Goal: Information Seeking & Learning: Compare options

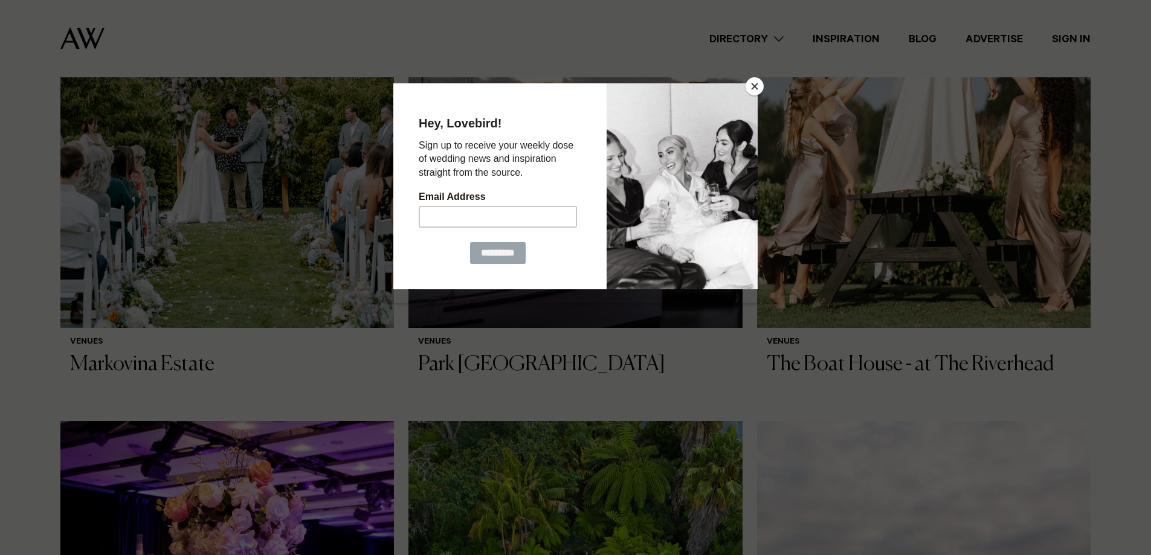
scroll to position [544, 0]
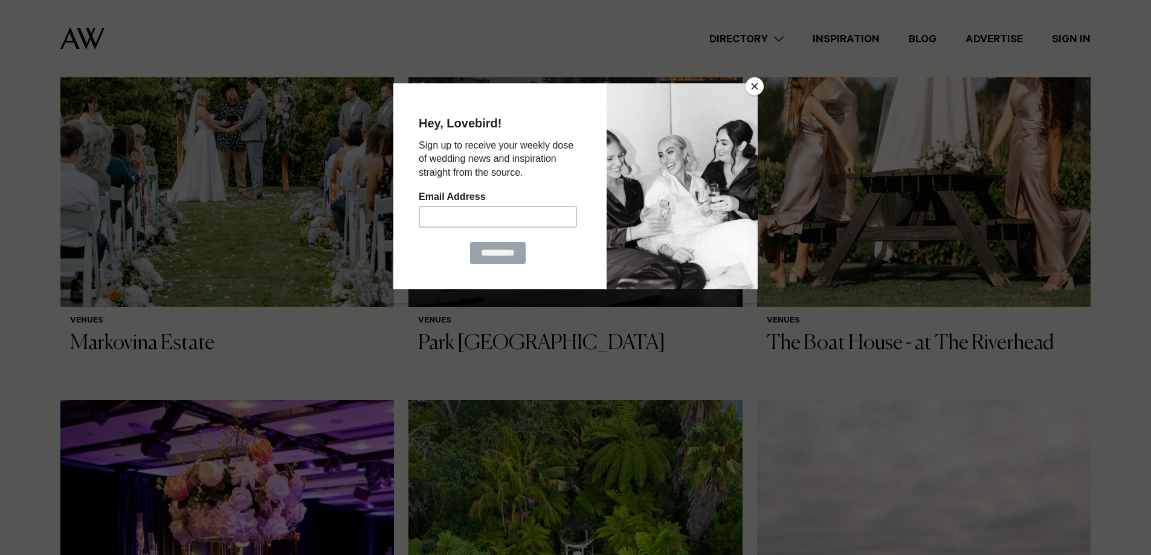
click at [748, 86] on button "Close" at bounding box center [755, 86] width 18 height 18
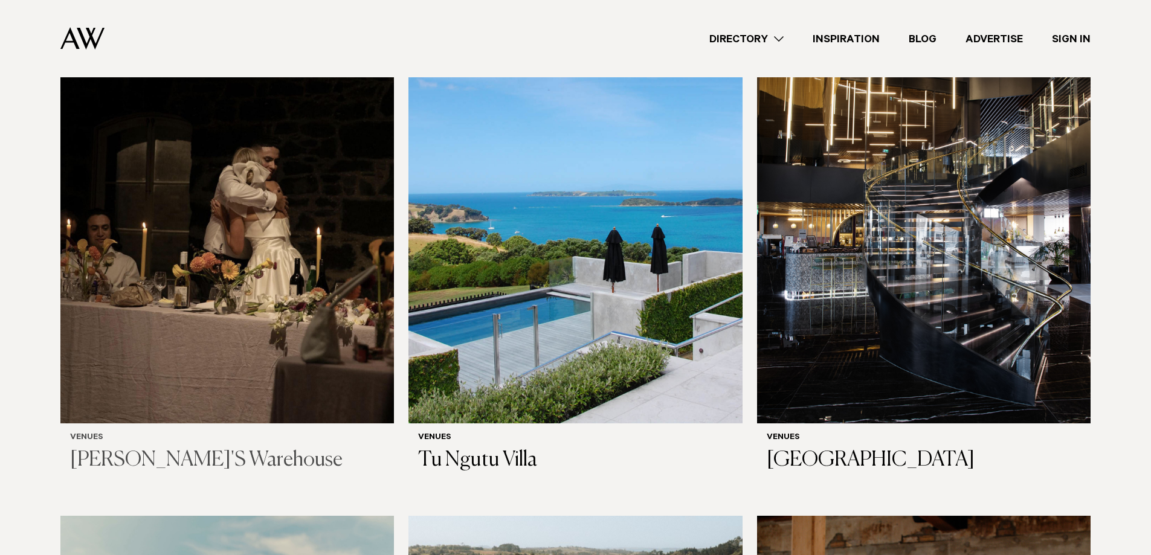
scroll to position [7493, 0]
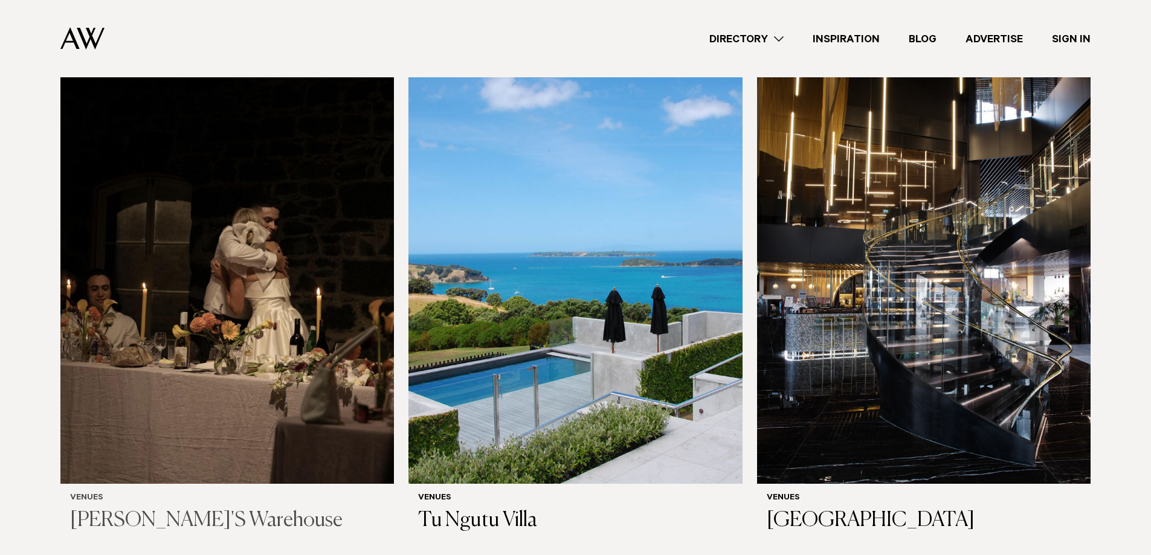
drag, startPoint x: 260, startPoint y: 204, endPoint x: 259, endPoint y: 195, distance: 9.1
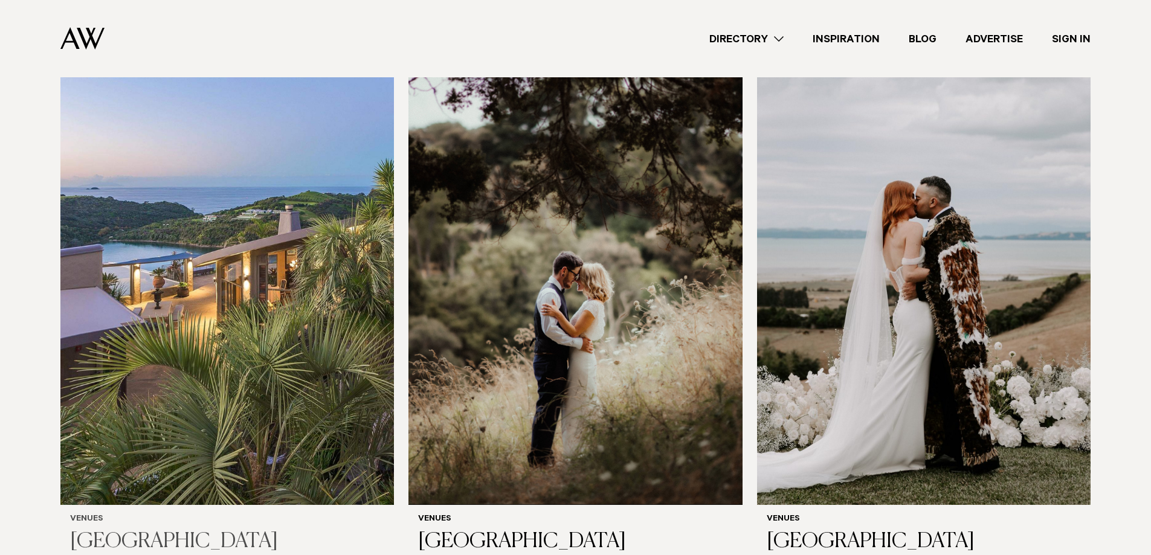
scroll to position [6344, 0]
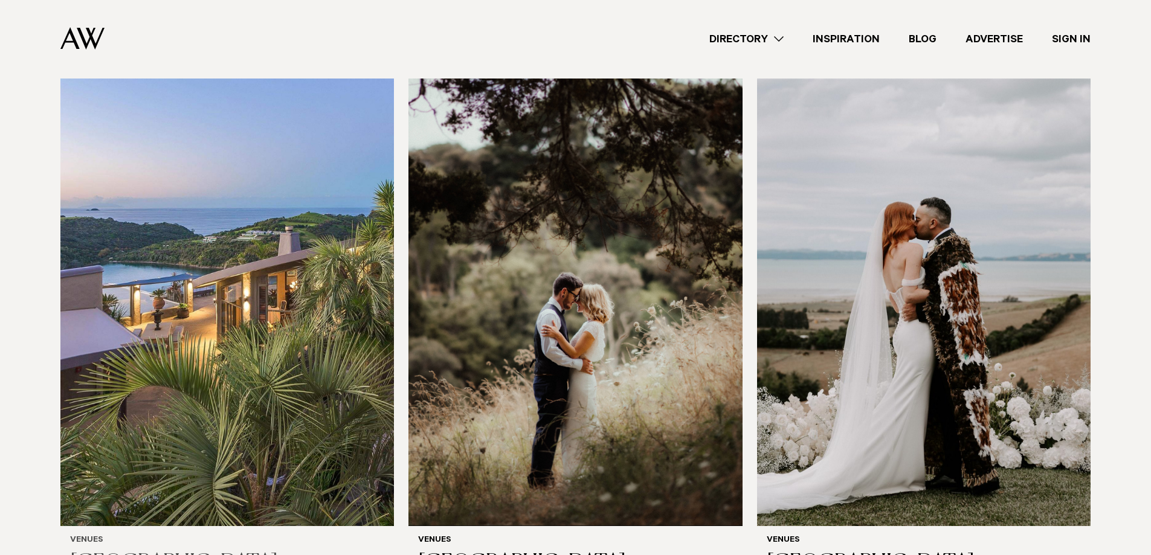
drag, startPoint x: 276, startPoint y: 190, endPoint x: 276, endPoint y: 179, distance: 11.5
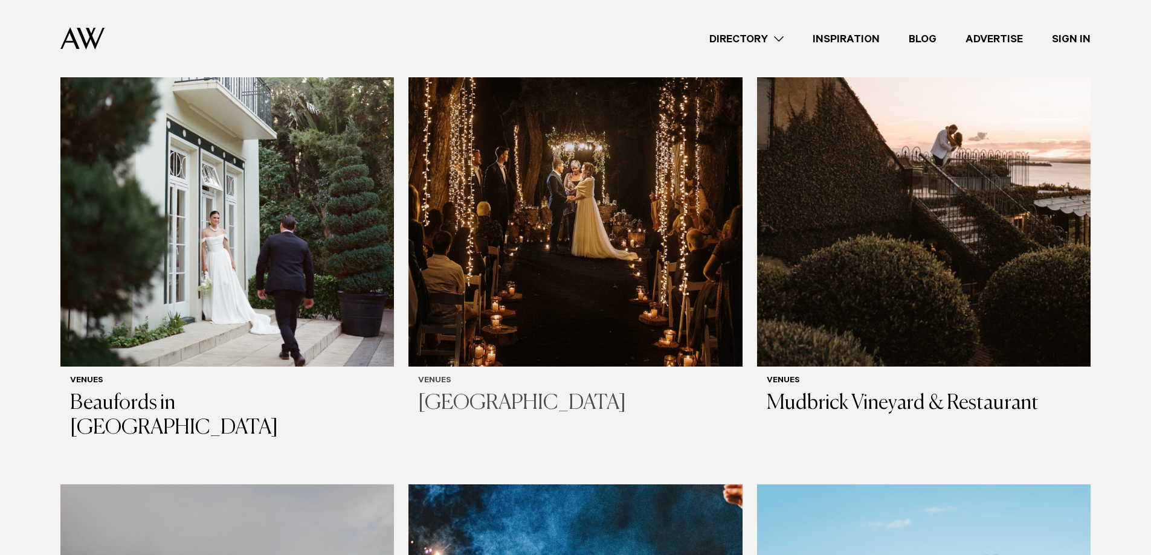
scroll to position [3625, 0]
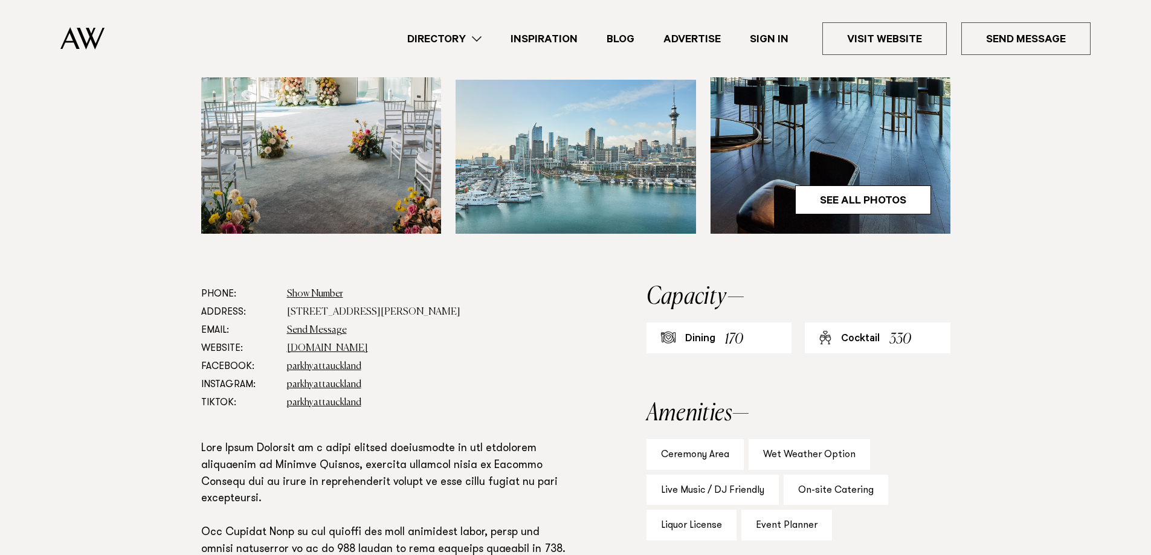
scroll to position [544, 0]
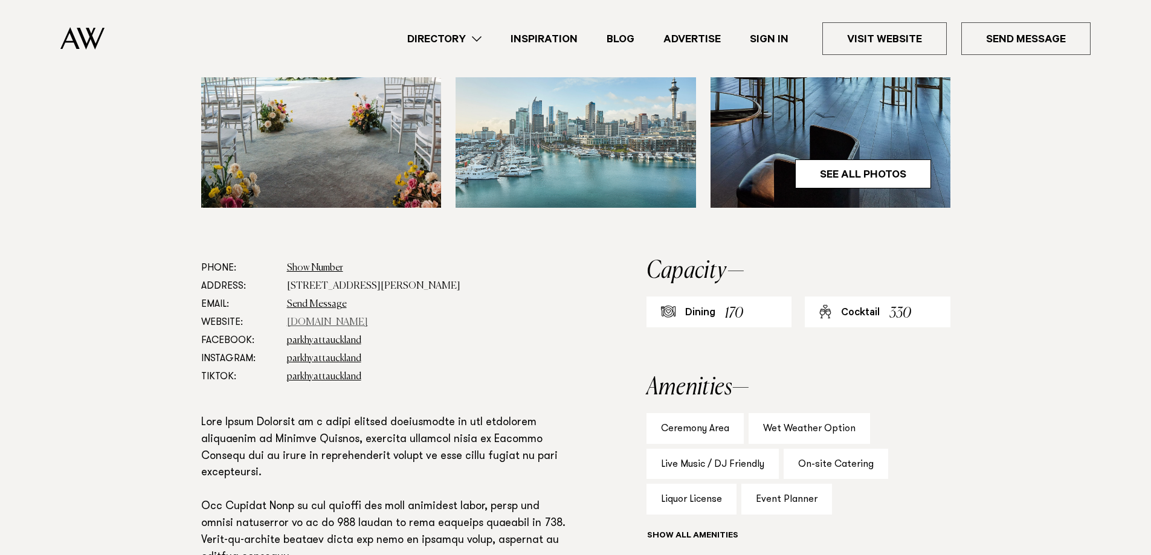
click at [320, 318] on link "www.hyatt.com" at bounding box center [327, 323] width 81 height 10
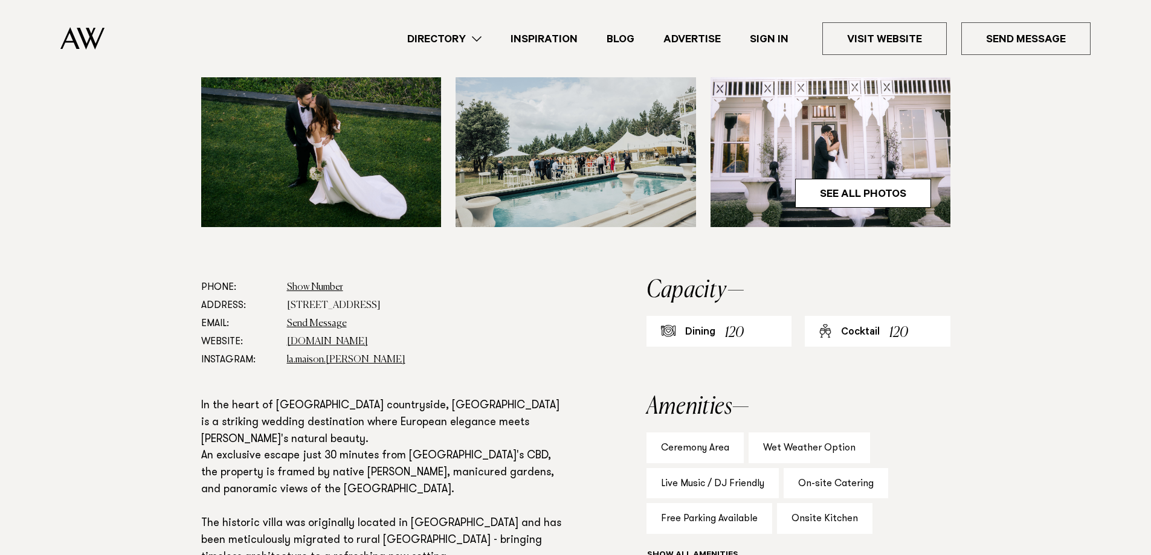
scroll to position [544, 0]
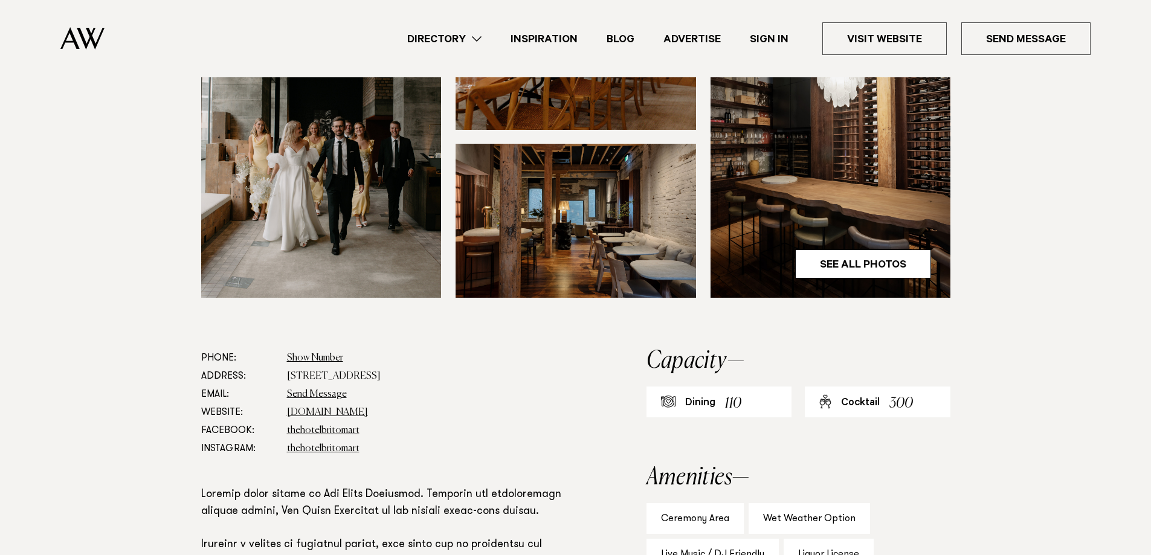
scroll to position [483, 0]
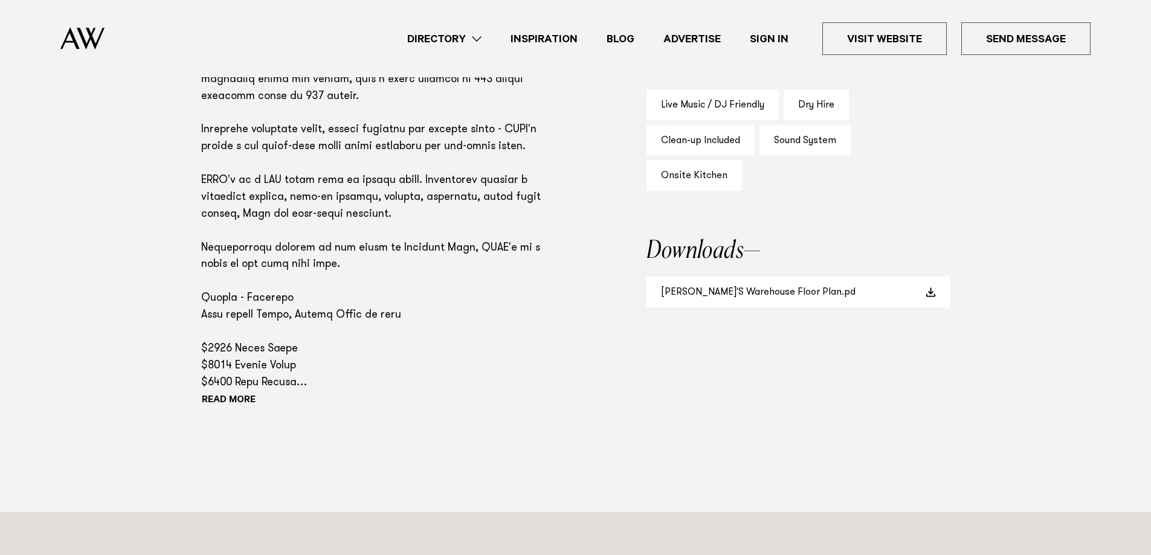
scroll to position [846, 0]
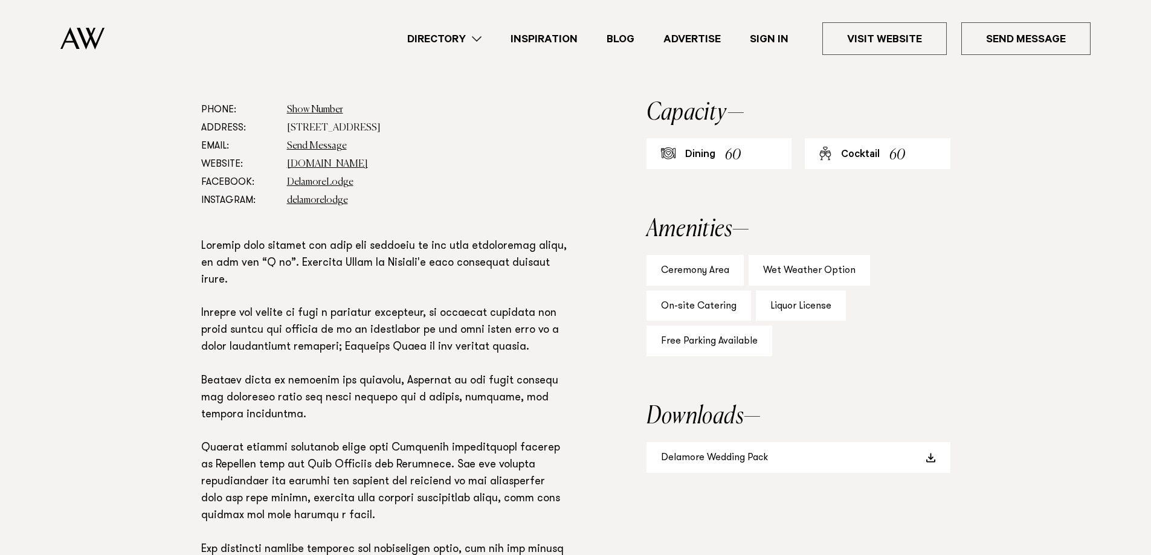
scroll to position [665, 0]
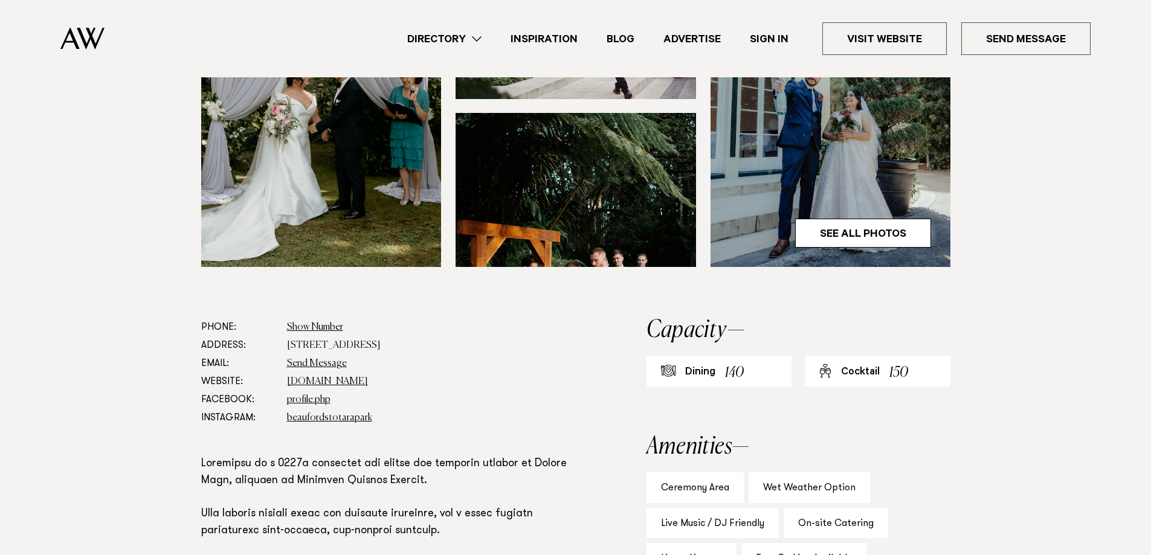
scroll to position [544, 0]
